Goal: Task Accomplishment & Management: Complete application form

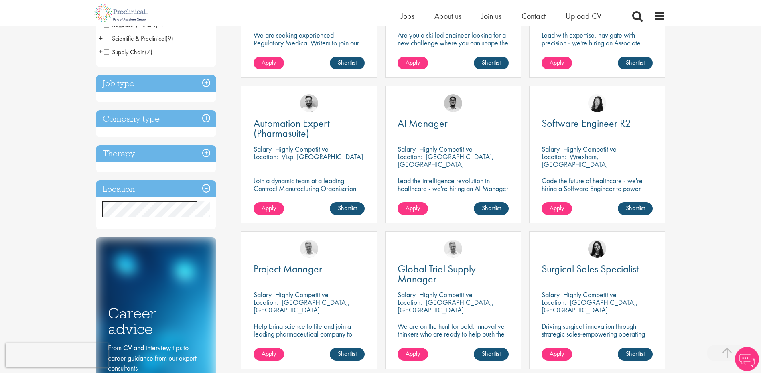
scroll to position [321, 0]
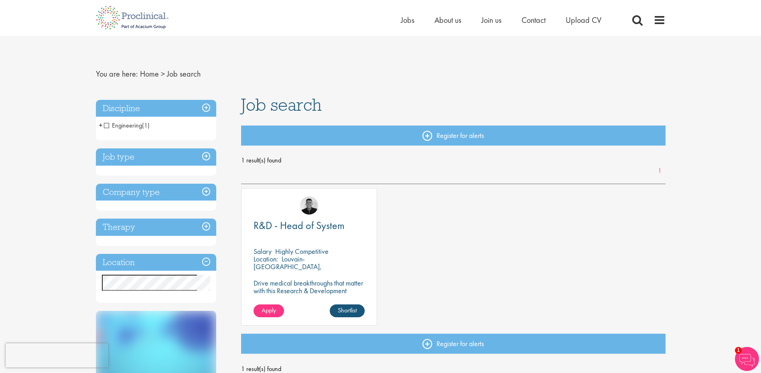
click at [317, 264] on div "Location: Louvain-La-Neuve, Belgium" at bounding box center [309, 263] width 111 height 16
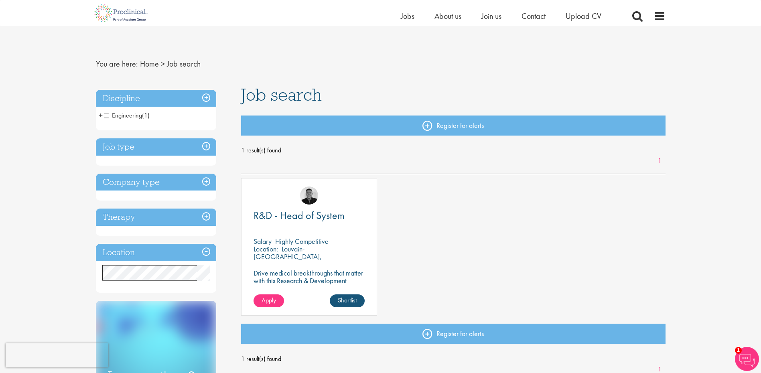
scroll to position [160, 0]
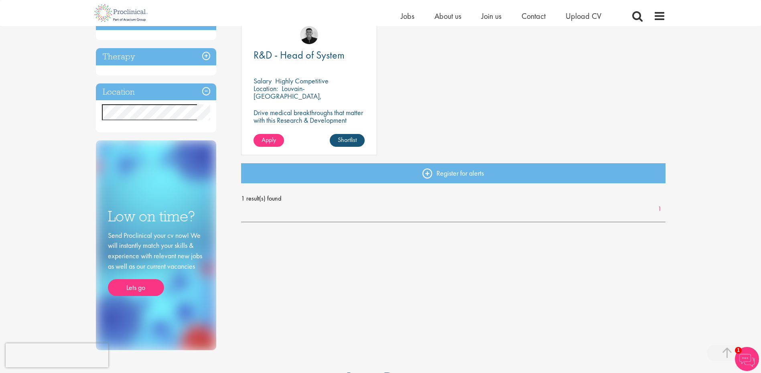
click at [307, 88] on p "Louvain-[GEOGRAPHIC_DATA], [GEOGRAPHIC_DATA]" at bounding box center [288, 96] width 68 height 24
click at [282, 55] on span "R&D - Head of System" at bounding box center [299, 55] width 91 height 14
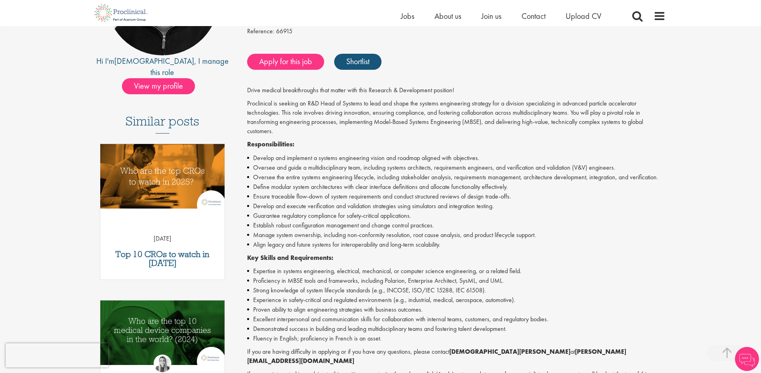
scroll to position [201, 0]
